Goal: Complete application form

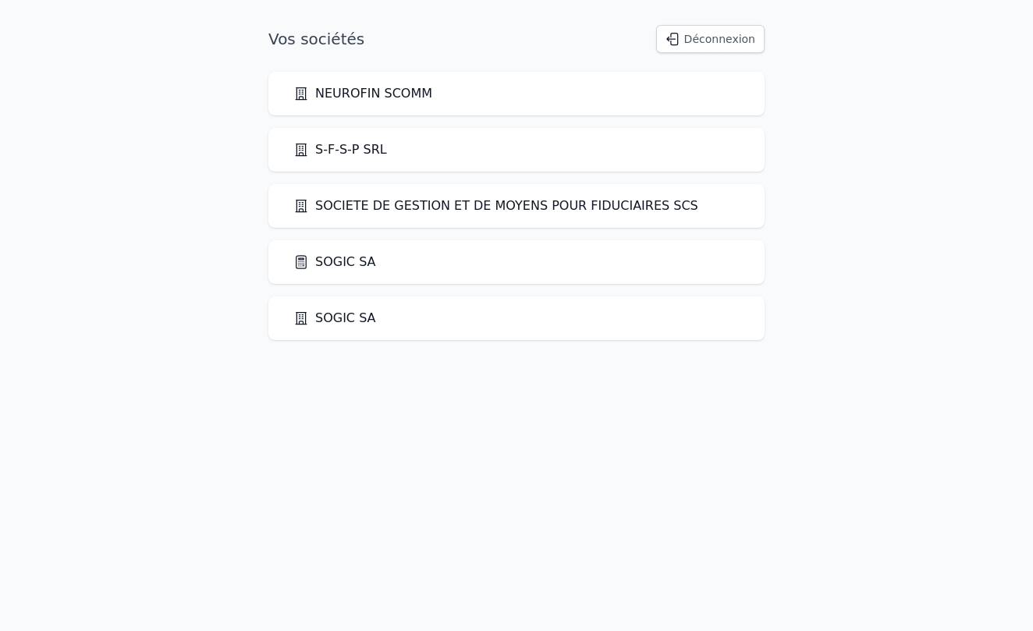
click at [310, 275] on div "SOGIC SA" at bounding box center [516, 262] width 496 height 44
click at [343, 265] on link "SOGIC SA" at bounding box center [334, 262] width 83 height 19
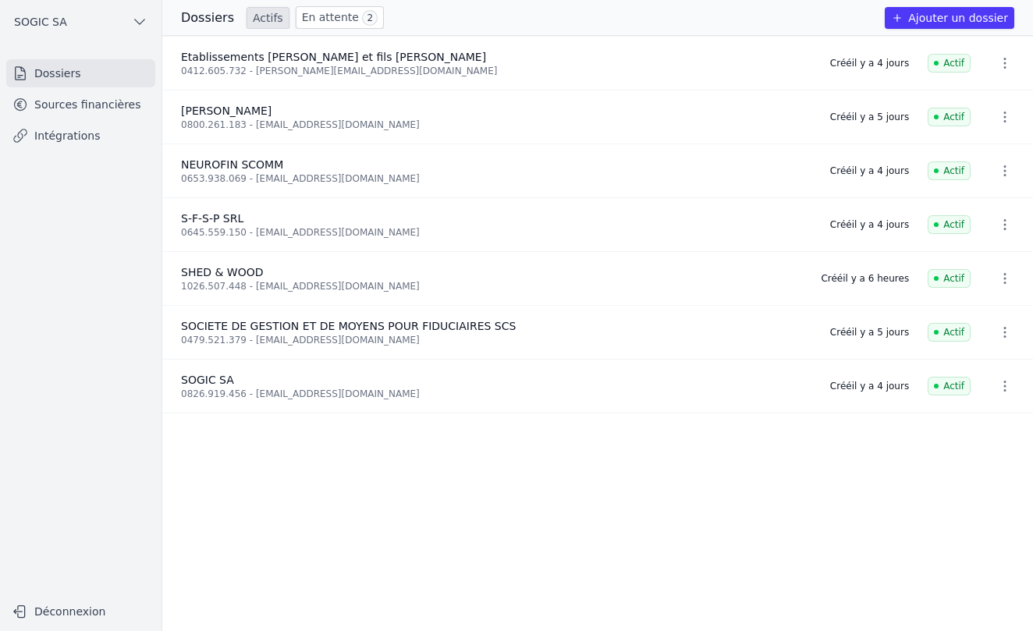
click at [940, 16] on button "Ajouter un dossier" at bounding box center [948, 18] width 129 height 22
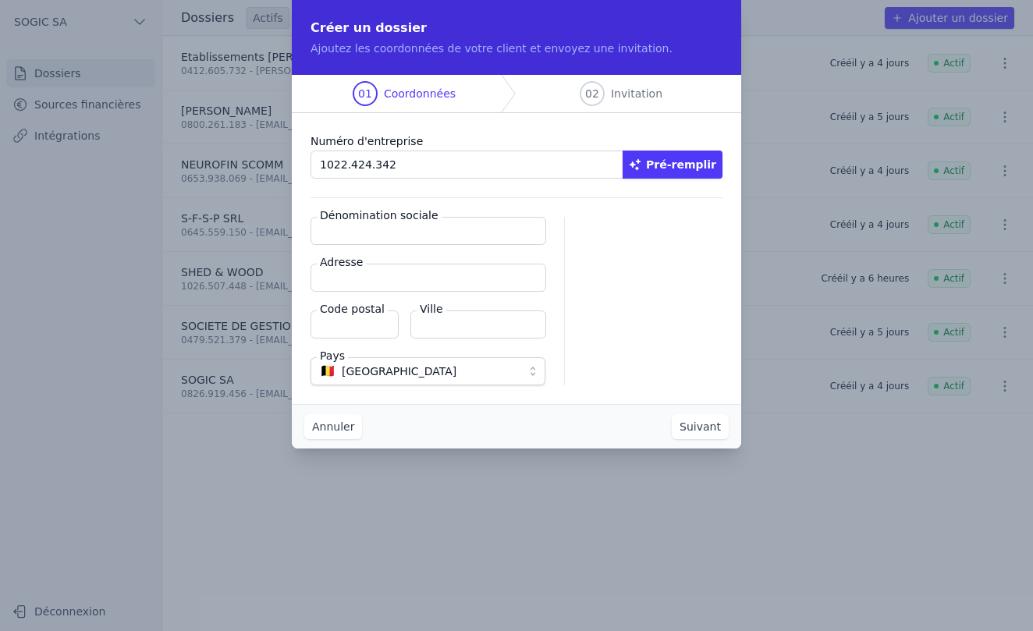
type input "1022.424.342"
click at [693, 156] on button "Pré-remplir" at bounding box center [672, 165] width 100 height 28
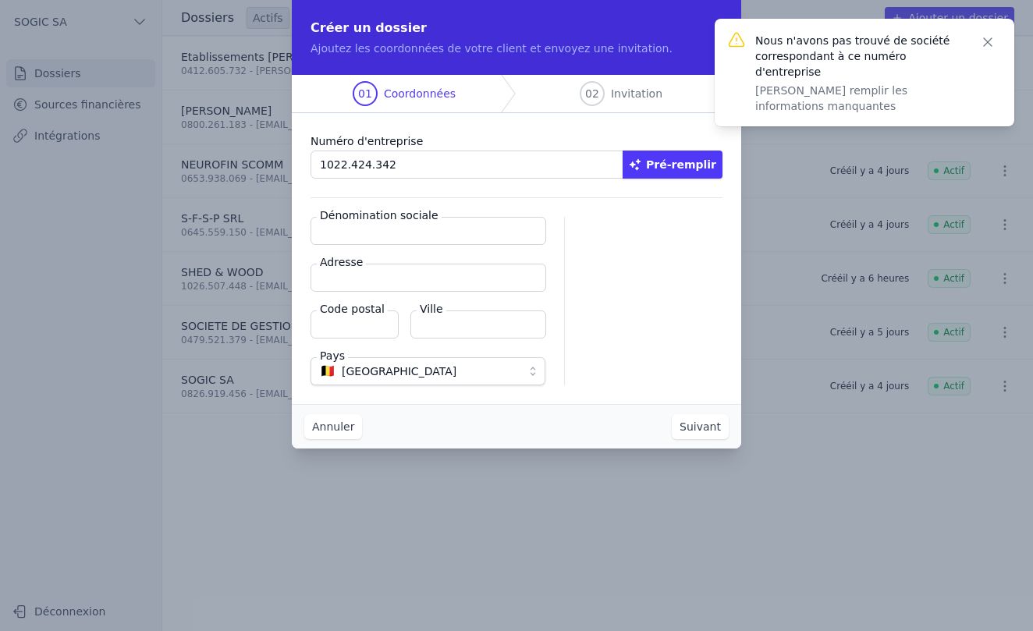
click at [353, 238] on input "Dénomination sociale" at bounding box center [428, 231] width 236 height 28
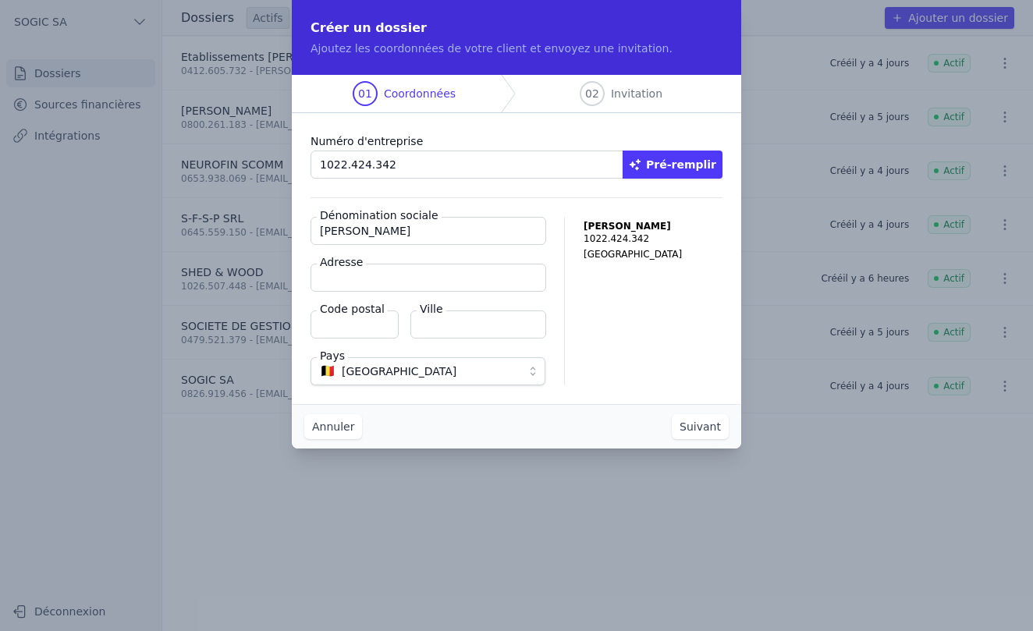
type input "[PERSON_NAME]"
click at [331, 280] on input "Adresse" at bounding box center [428, 278] width 236 height 28
type input "[STREET_ADDRESS]"
type input "4100"
type input "Seraing"
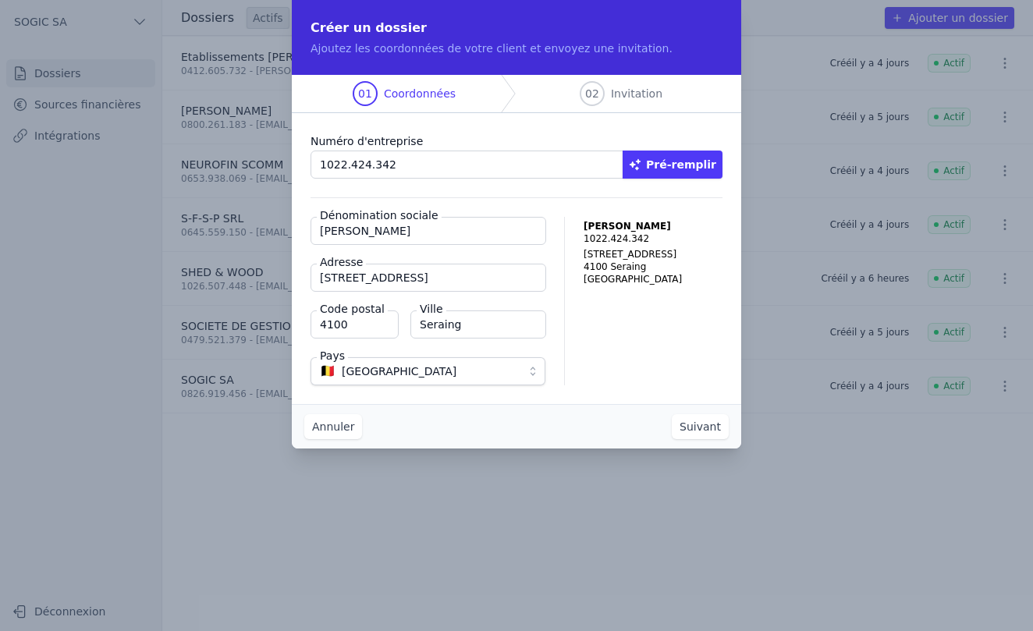
click at [708, 429] on button "Suivant" at bounding box center [700, 426] width 57 height 25
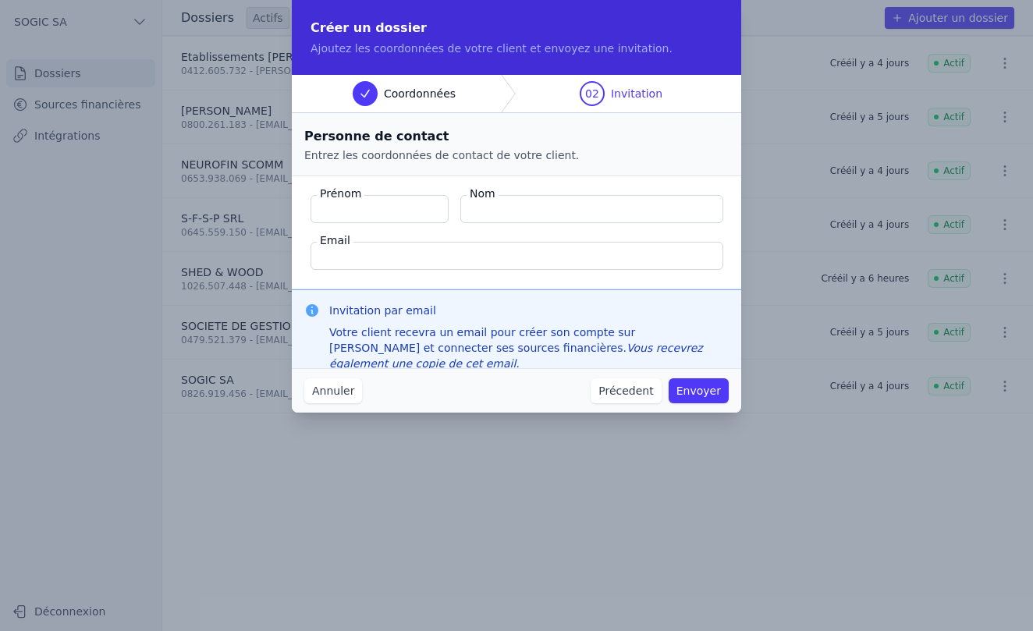
click at [356, 205] on input "Prénom" at bounding box center [379, 209] width 138 height 28
type input "[PERSON_NAME]"
click at [330, 260] on input "Email" at bounding box center [516, 256] width 413 height 28
type input "[EMAIL_ADDRESS][DOMAIN_NAME]"
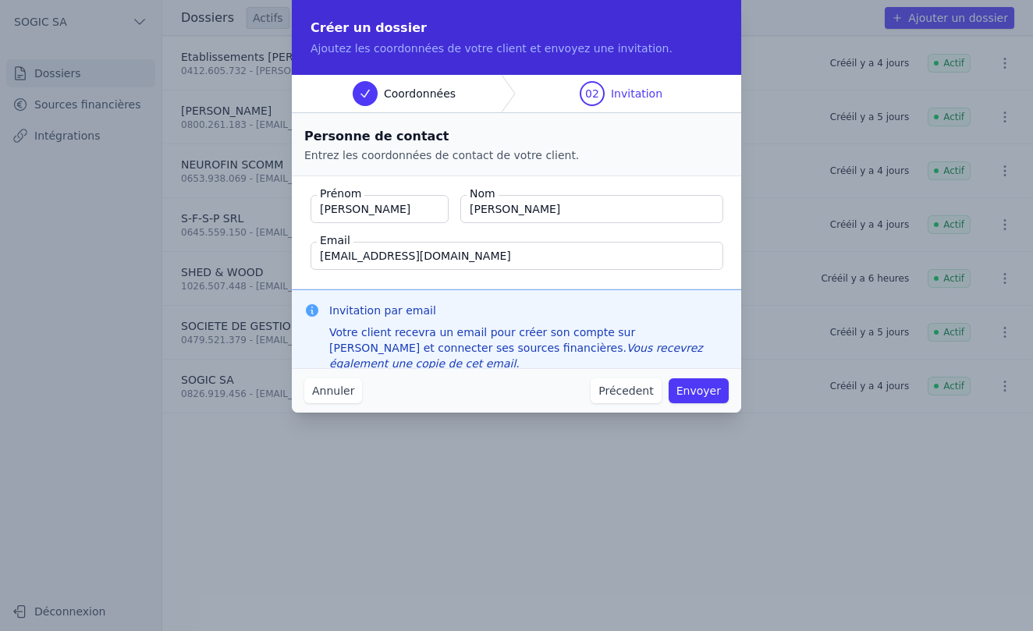
click at [700, 394] on button "Envoyer" at bounding box center [698, 390] width 60 height 25
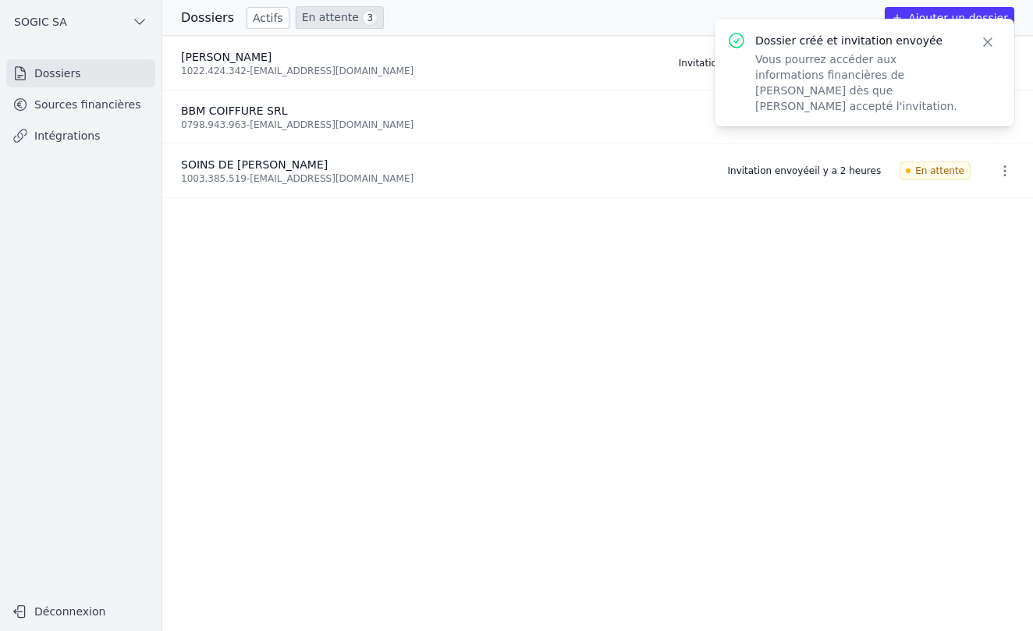
click at [992, 44] on icon "button" at bounding box center [988, 42] width 16 height 16
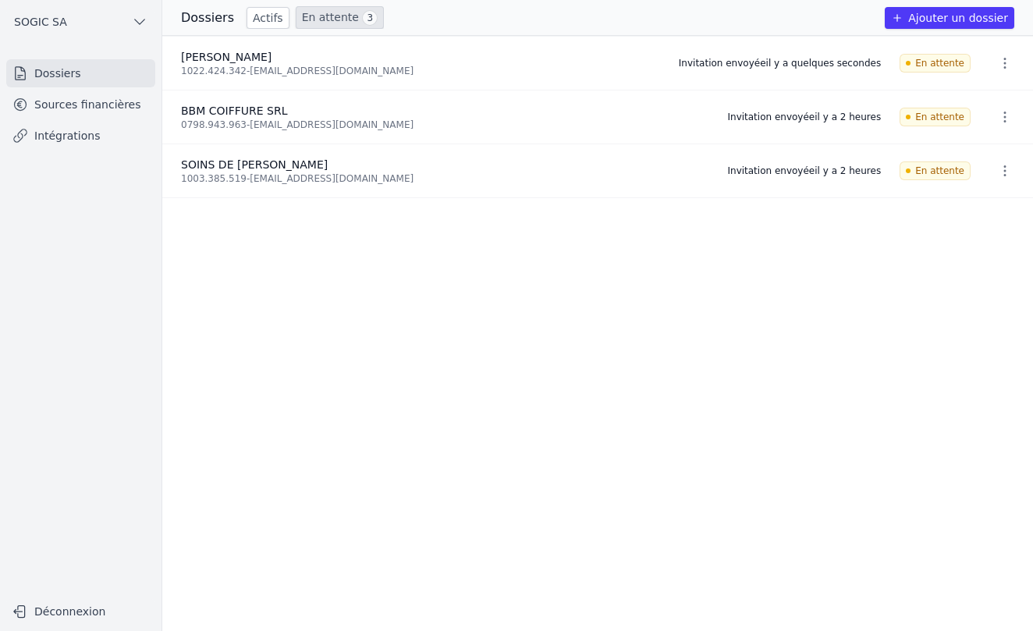
click at [68, 112] on link "Sources financières" at bounding box center [80, 104] width 149 height 28
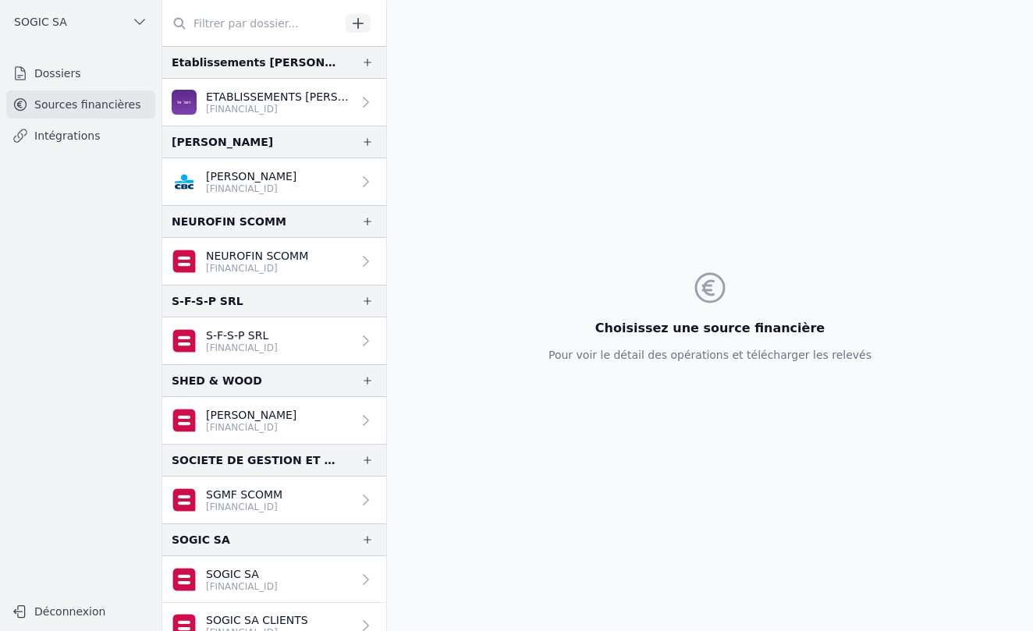
click at [61, 139] on link "Intégrations" at bounding box center [80, 136] width 149 height 28
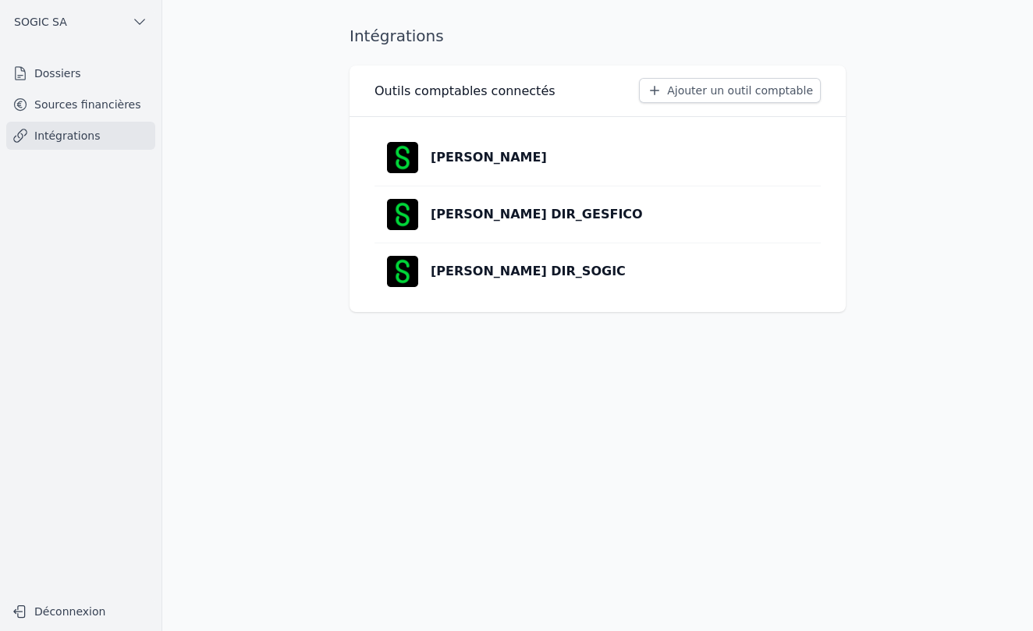
click at [94, 99] on link "Sources financières" at bounding box center [80, 104] width 149 height 28
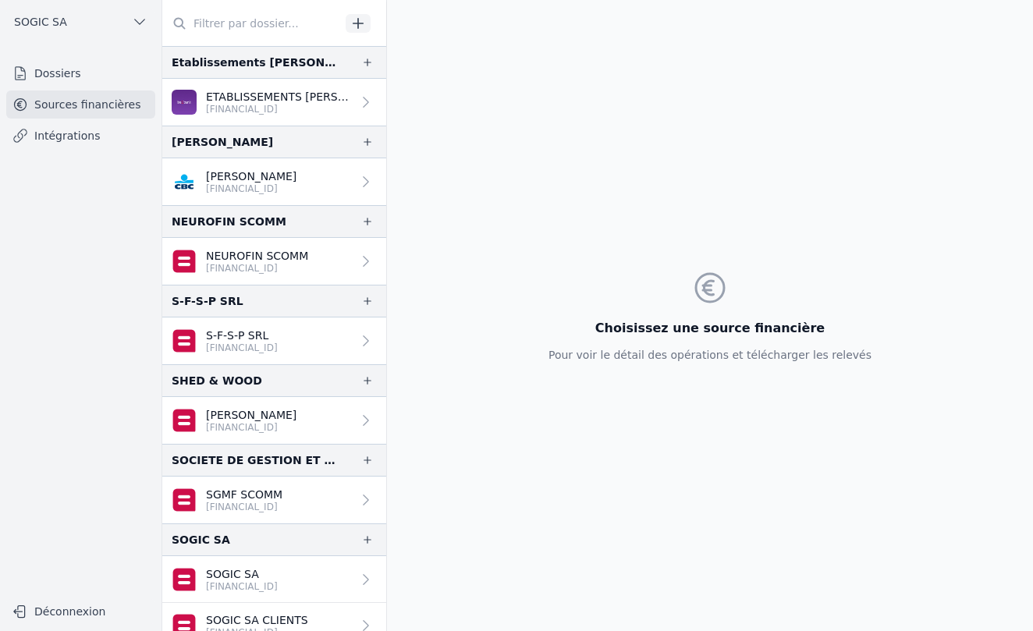
click at [66, 75] on link "Dossiers" at bounding box center [80, 73] width 149 height 28
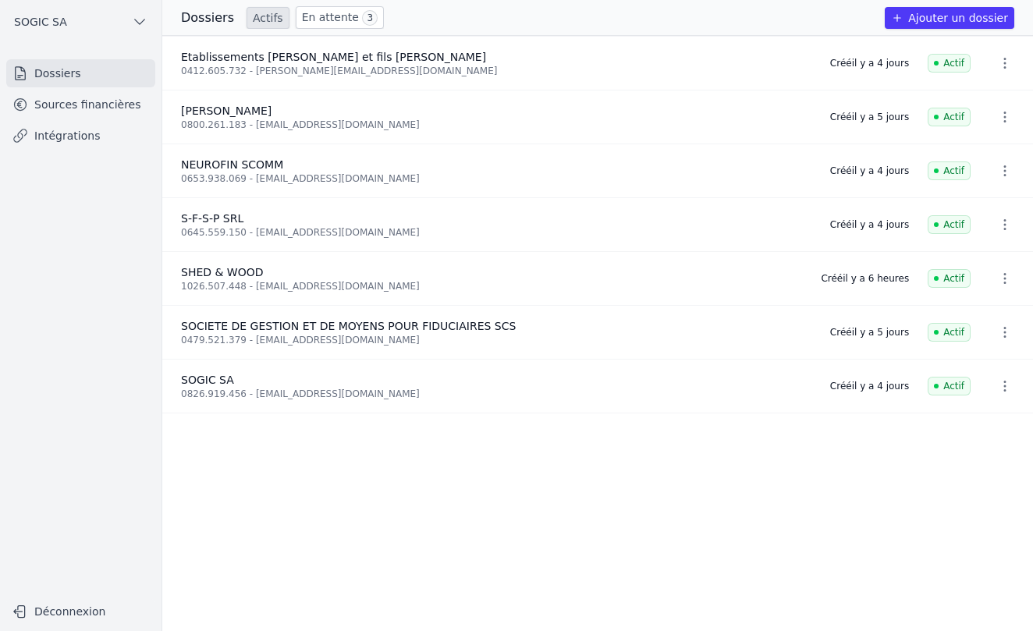
click at [316, 22] on link "En attente 3" at bounding box center [340, 17] width 88 height 23
